Goal: Task Accomplishment & Management: Use online tool/utility

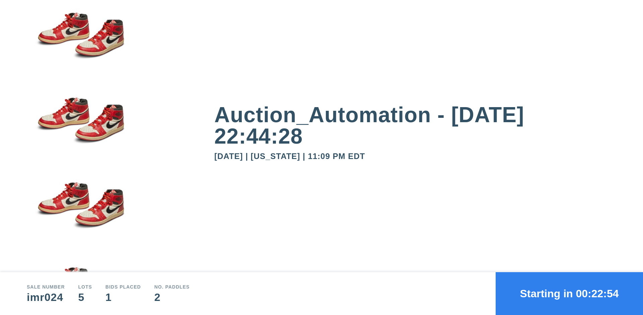
click at [570, 294] on button "Starting in 00:22:54" at bounding box center [569, 293] width 147 height 43
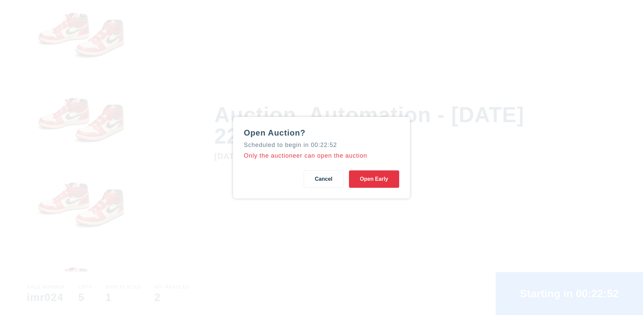
click at [374, 179] on button "Open Early" at bounding box center [374, 179] width 50 height 17
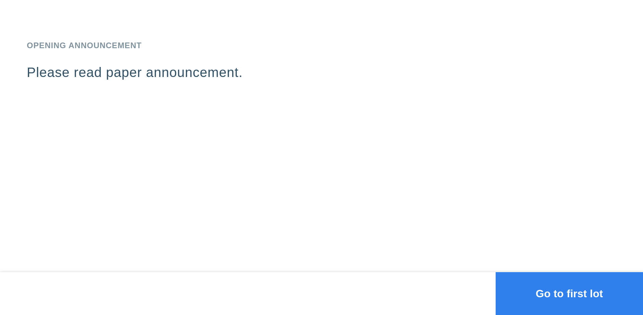
click at [570, 294] on button "Go to first lot" at bounding box center [569, 293] width 147 height 43
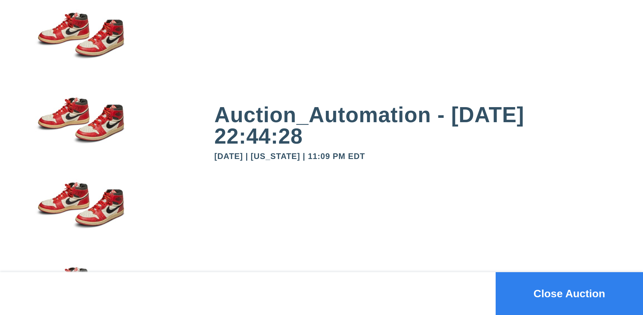
click at [570, 294] on button "Close Auction" at bounding box center [569, 293] width 147 height 43
